Goal: Task Accomplishment & Management: Manage account settings

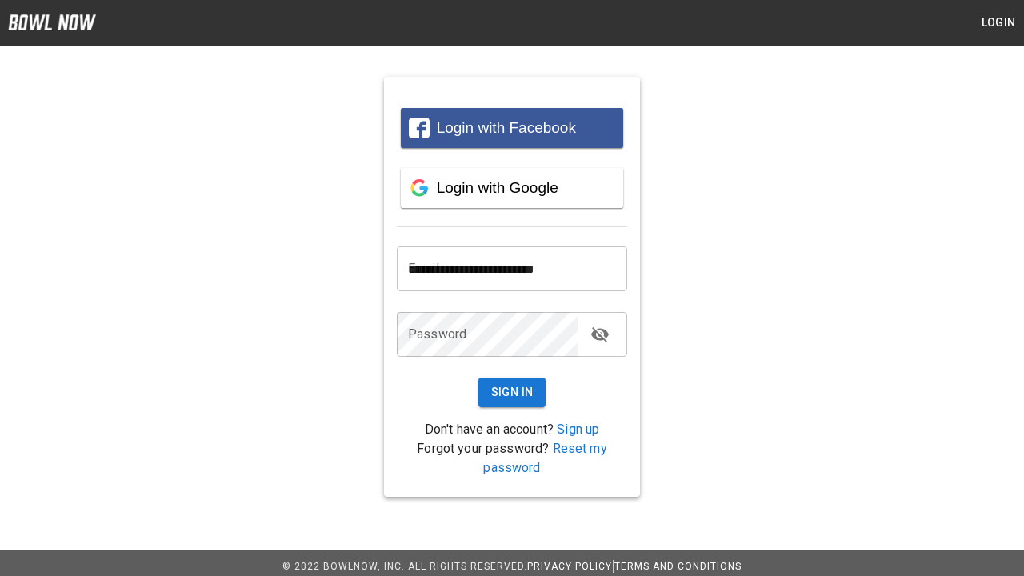
type input "**********"
click at [512, 392] on button "Sign In" at bounding box center [513, 393] width 68 height 30
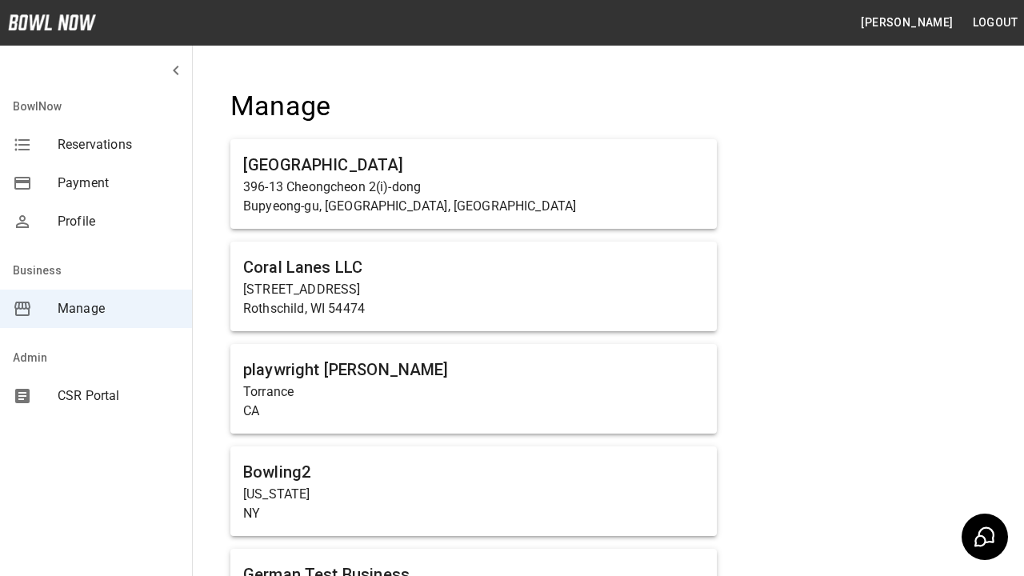
click at [96, 309] on span "Manage" at bounding box center [119, 308] width 122 height 19
